Goal: Information Seeking & Learning: Learn about a topic

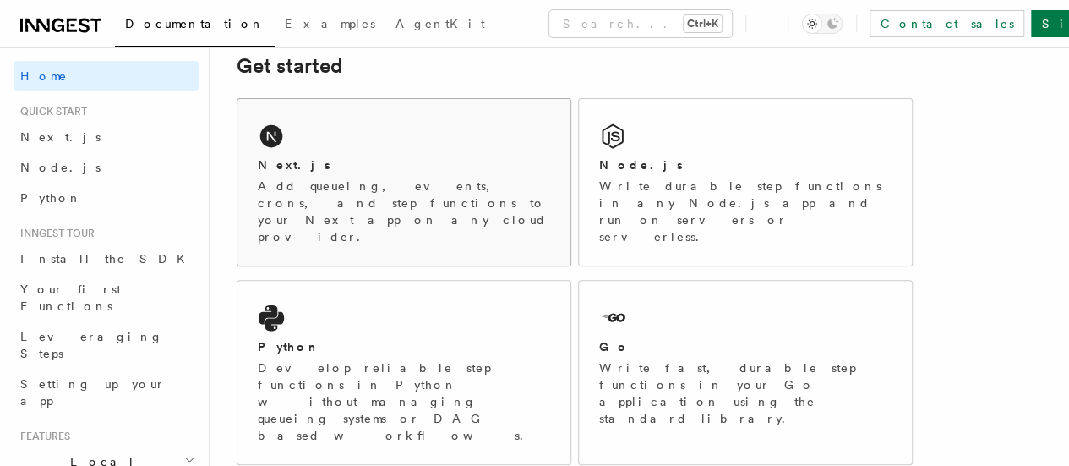
click at [364, 167] on div "Next.js Add queueing, events, crons, and step functions to your Next app on any…" at bounding box center [404, 182] width 333 height 167
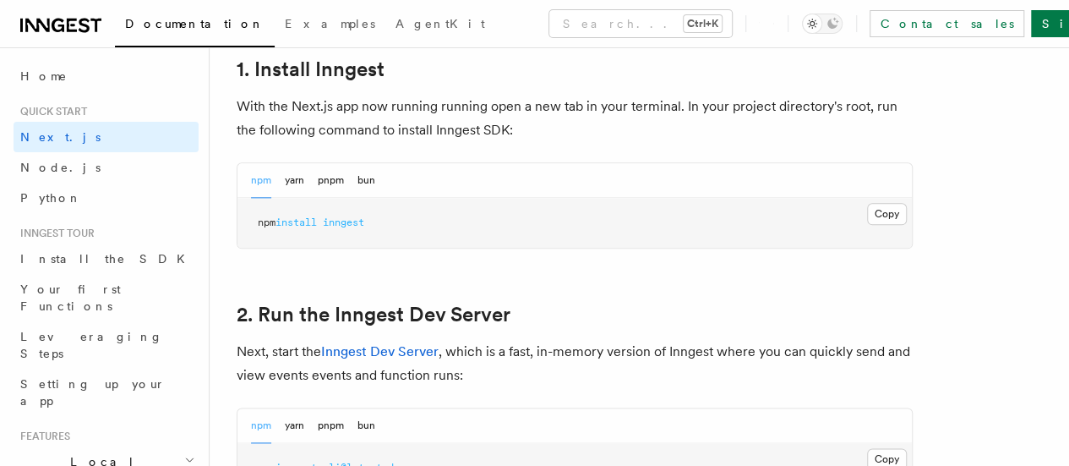
scroll to position [954, 0]
